Goal: Information Seeking & Learning: Learn about a topic

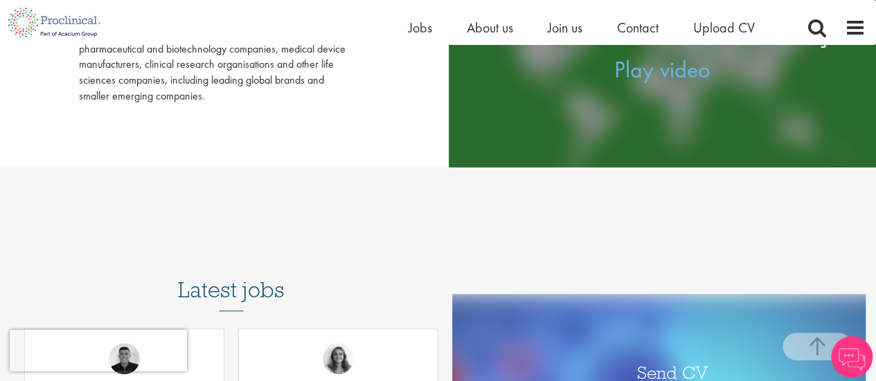
scroll to position [208, 0]
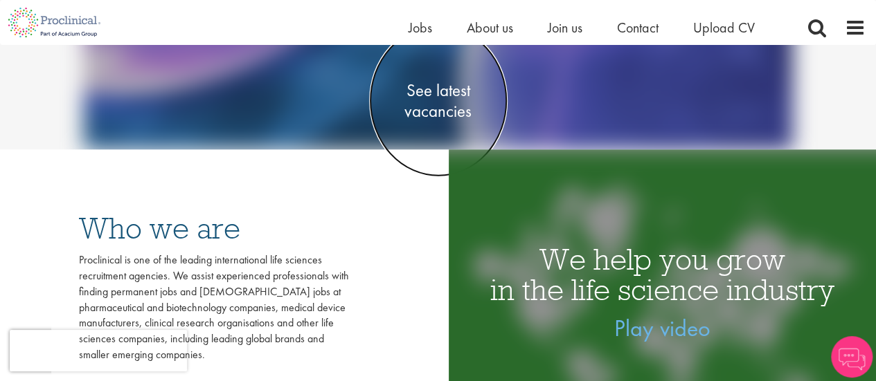
click at [414, 100] on span "See latest vacancies" at bounding box center [438, 101] width 138 height 42
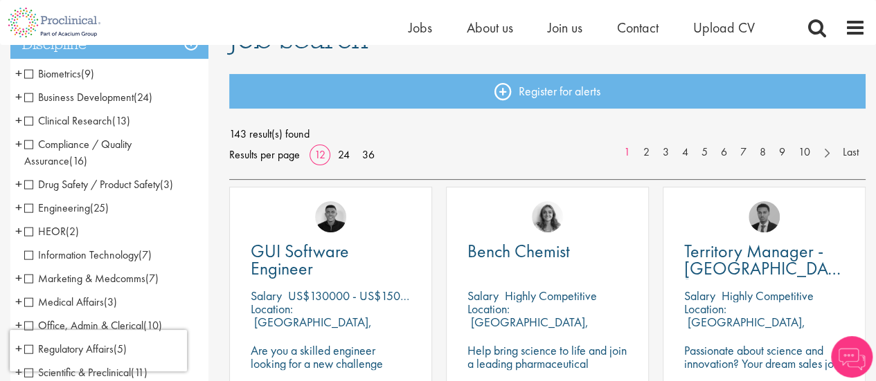
scroll to position [138, 0]
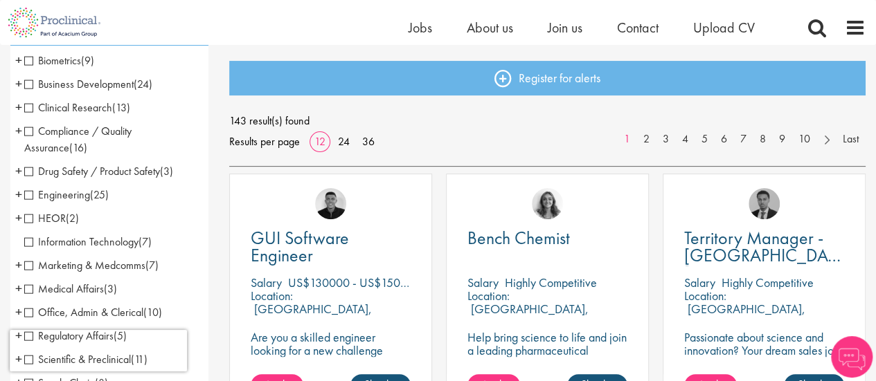
click at [86, 104] on span "Clinical Research" at bounding box center [68, 107] width 88 height 15
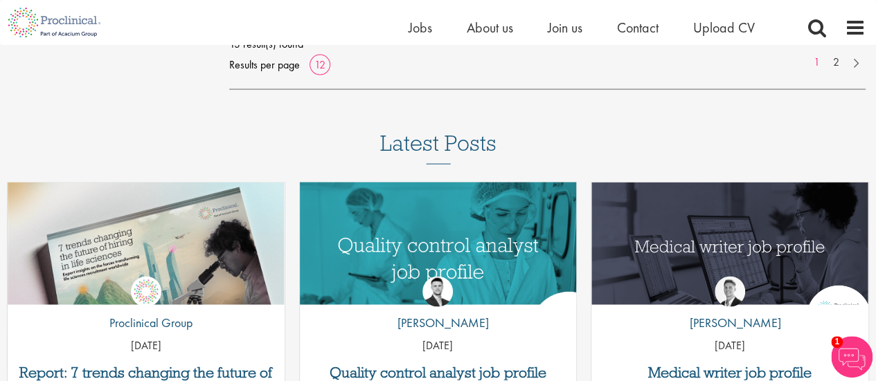
scroll to position [1384, 0]
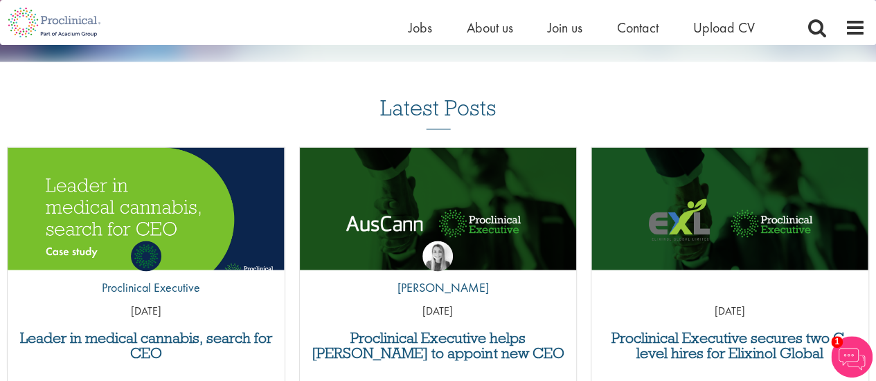
scroll to position [734, 0]
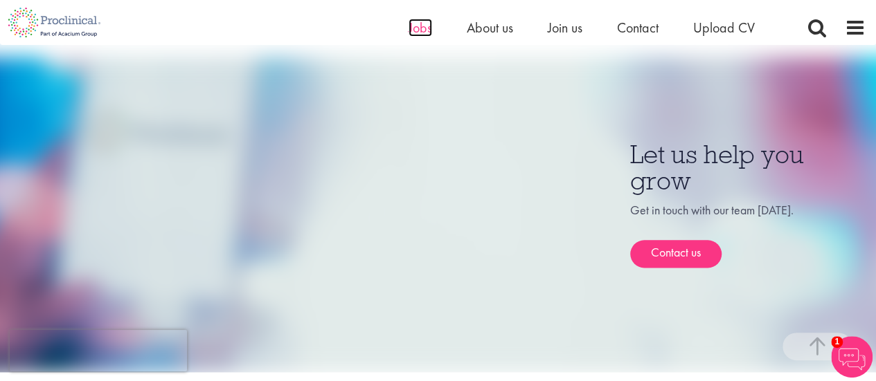
click at [426, 30] on span "Jobs" at bounding box center [420, 28] width 24 height 18
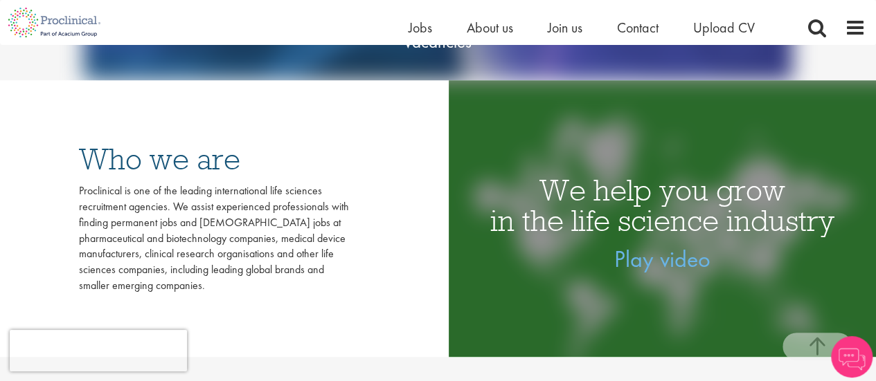
scroll to position [208, 0]
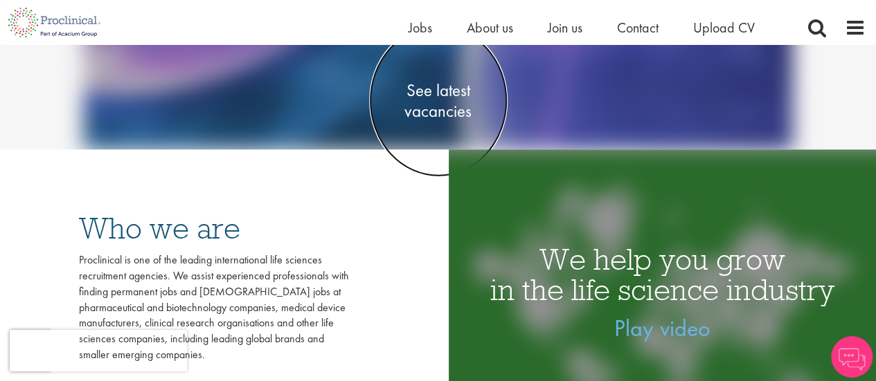
click at [459, 109] on span "See latest vacancies" at bounding box center [438, 101] width 138 height 42
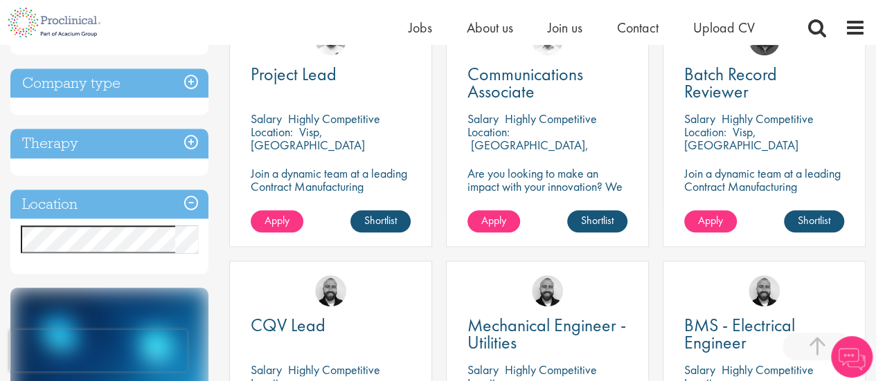
scroll to position [623, 0]
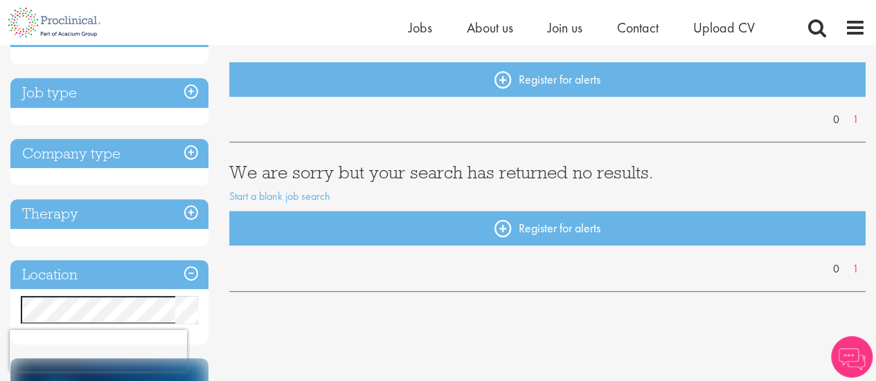
scroll to position [69, 0]
